Goal: Register for event/course

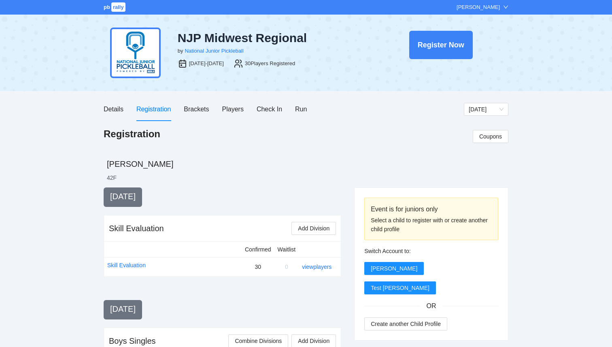
click at [107, 8] on span "pb" at bounding box center [107, 7] width 6 height 6
click at [149, 113] on div "Registration" at bounding box center [153, 109] width 34 height 10
click at [115, 110] on div "Details" at bounding box center [114, 109] width 20 height 10
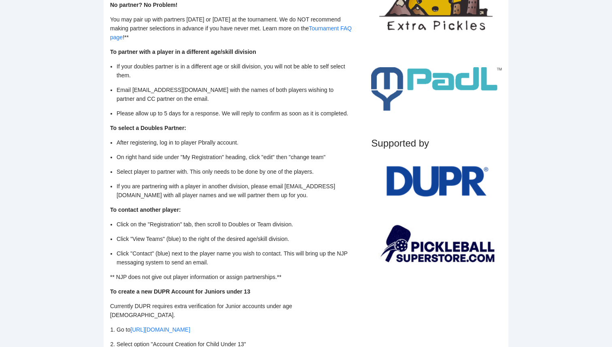
scroll to position [681, 0]
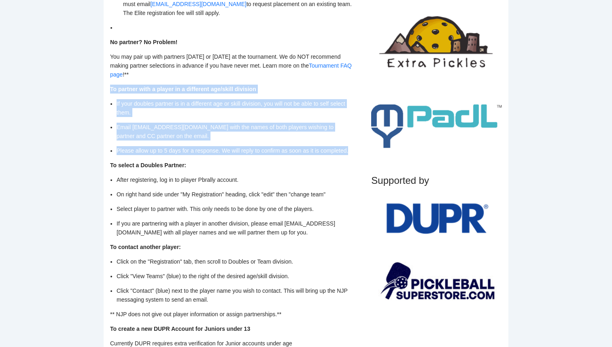
drag, startPoint x: 352, startPoint y: 147, endPoint x: 104, endPoint y: 89, distance: 255.2
click at [104, 89] on div "When Registration End Date Oct 12, 2025 Event Date Oct 16-19, 2025 Cost Registr…" at bounding box center [306, 139] width 405 height 1323
copy div "To partner with a player in a different age/skill division If your doubles part…"
